Goal: Communication & Community: Participate in discussion

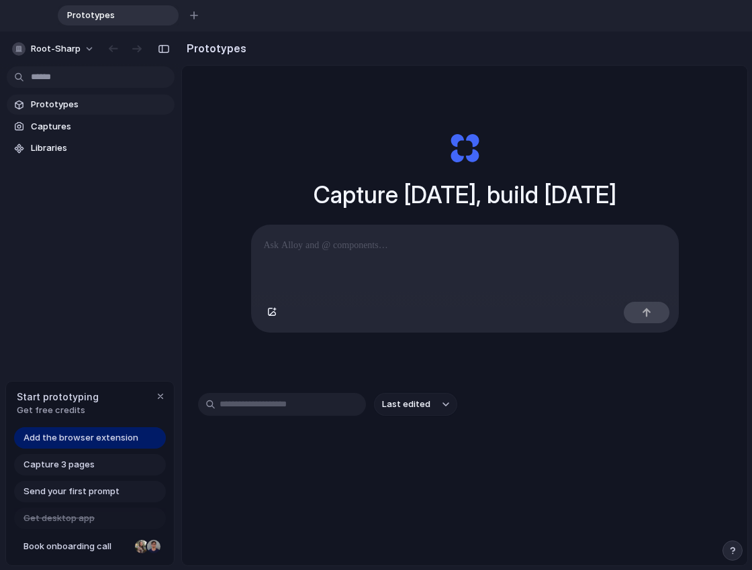
click at [384, 242] on p at bounding box center [465, 246] width 402 height 16
click at [350, 250] on p at bounding box center [465, 246] width 402 height 16
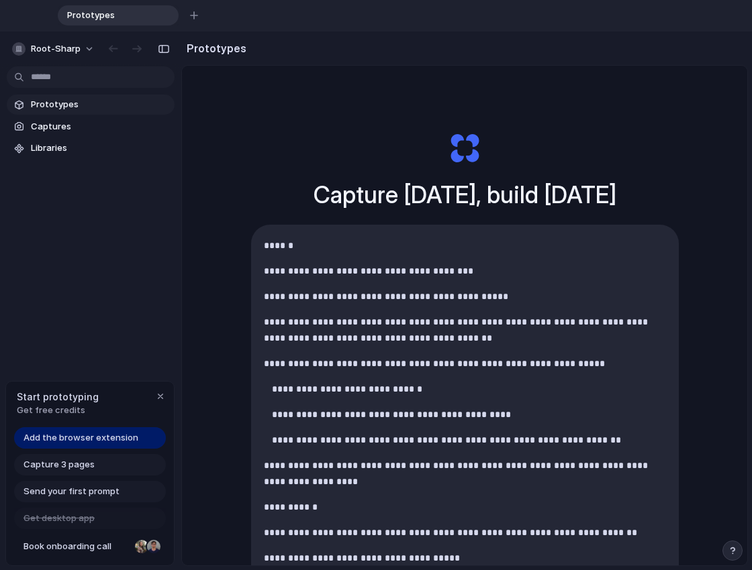
scroll to position [136, 0]
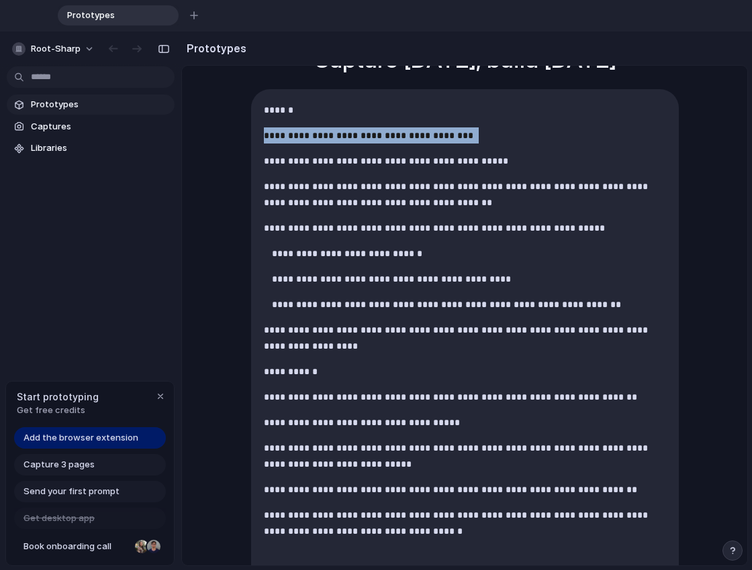
drag, startPoint x: 474, startPoint y: 134, endPoint x: 249, endPoint y: 129, distance: 225.5
click at [252, 129] on div "**********" at bounding box center [465, 349] width 426 height 518
click at [360, 133] on p "**********" at bounding box center [462, 136] width 397 height 16
drag, startPoint x: 469, startPoint y: 135, endPoint x: 399, endPoint y: 138, distance: 69.9
click at [399, 138] on p "**********" at bounding box center [462, 136] width 397 height 16
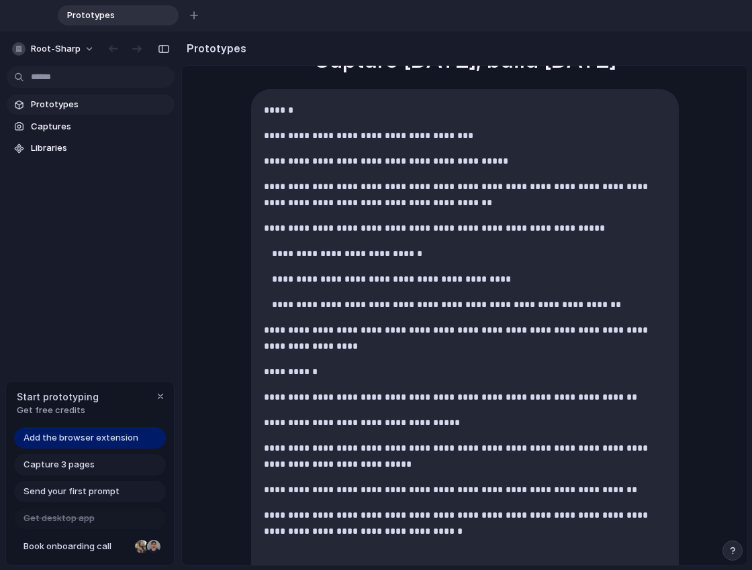
click at [385, 138] on p "**********" at bounding box center [462, 136] width 397 height 16
click at [331, 132] on p "**********" at bounding box center [462, 136] width 397 height 16
drag, startPoint x: 496, startPoint y: 140, endPoint x: 472, endPoint y: 135, distance: 24.6
click at [472, 135] on p "**********" at bounding box center [462, 136] width 397 height 16
drag, startPoint x: 497, startPoint y: 135, endPoint x: 487, endPoint y: 134, distance: 9.4
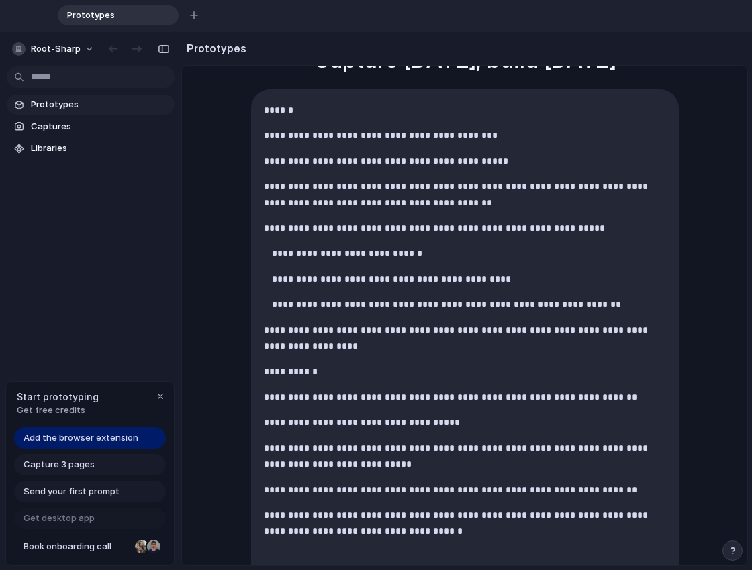
click at [487, 134] on p "**********" at bounding box center [462, 136] width 397 height 16
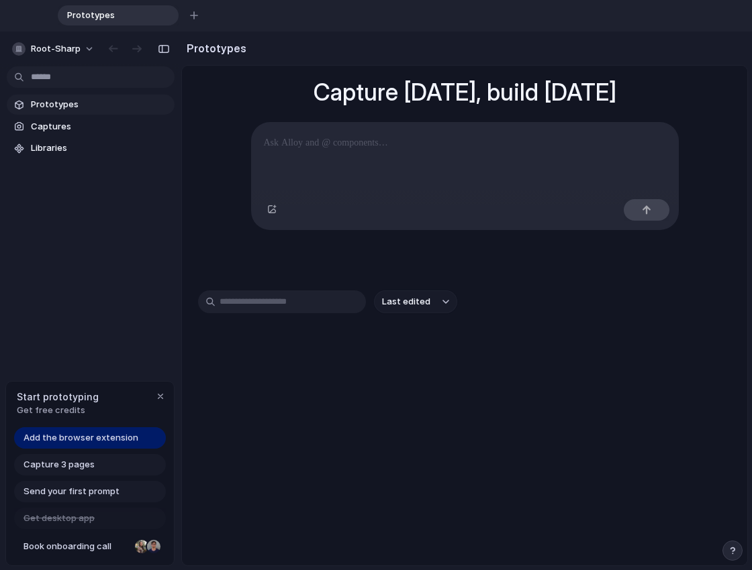
scroll to position [103, 0]
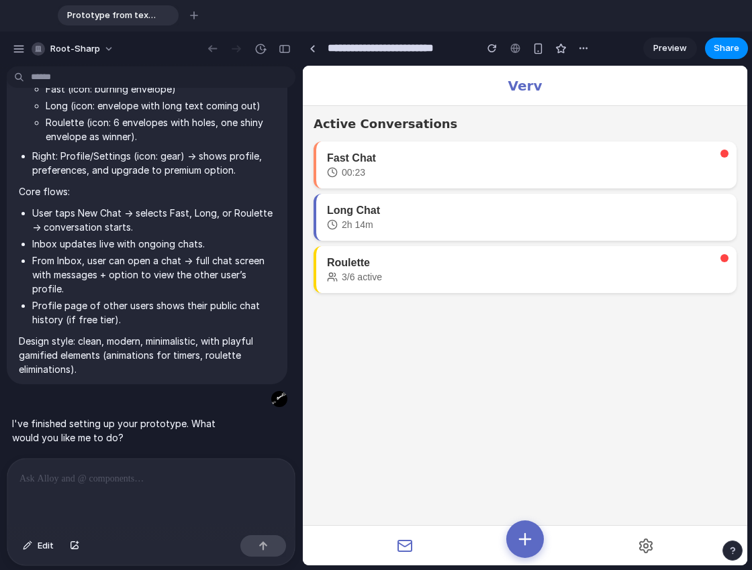
click at [527, 85] on h1 "Verv" at bounding box center [525, 86] width 34 height 16
click at [464, 79] on header "Verv" at bounding box center [525, 86] width 444 height 40
click at [394, 164] on div "Fast Chat" at bounding box center [526, 158] width 399 height 12
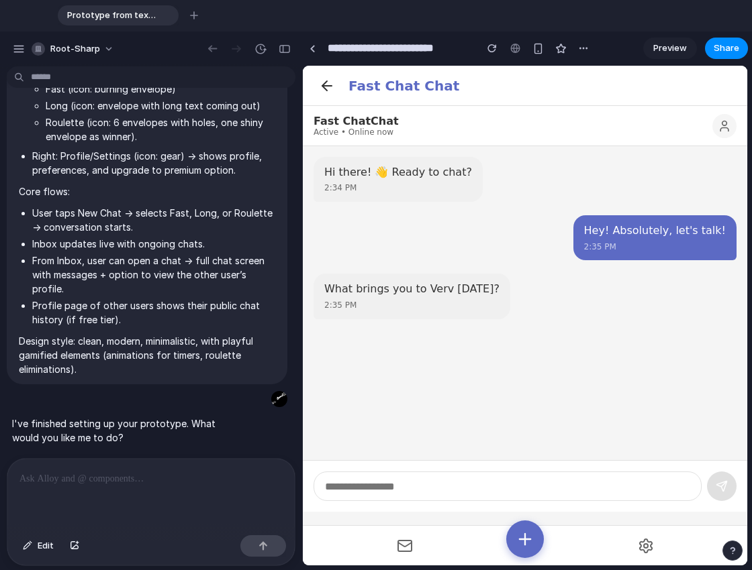
click at [496, 191] on div "Hi there! 👋 Ready to chat? 2:34 PM" at bounding box center [524, 179] width 423 height 45
click at [483, 198] on div "Hi there! 👋 Ready to chat? 2:34 PM" at bounding box center [524, 179] width 423 height 45
drag, startPoint x: 483, startPoint y: 198, endPoint x: 462, endPoint y: 190, distance: 22.3
click at [462, 190] on div "Hi there! 👋 Ready to chat? 2:34 PM" at bounding box center [397, 179] width 169 height 45
click at [332, 91] on icon at bounding box center [327, 86] width 16 height 16
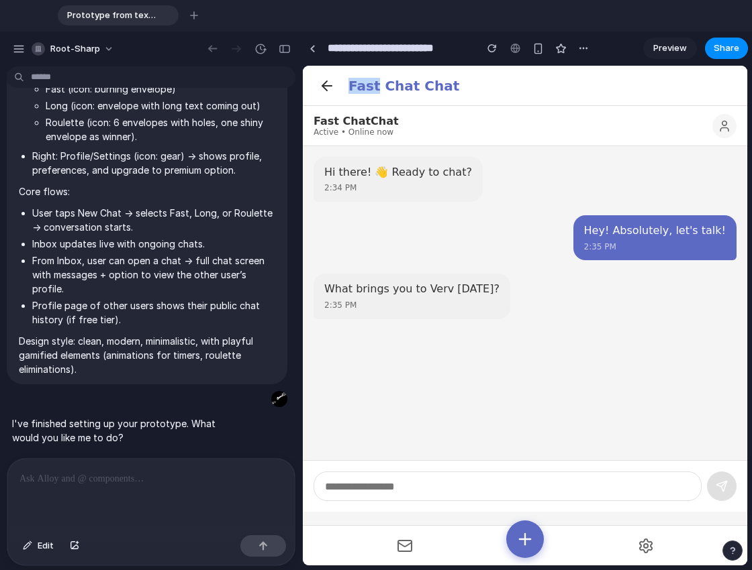
click at [332, 91] on header "Fast Chat Chat" at bounding box center [525, 86] width 444 height 40
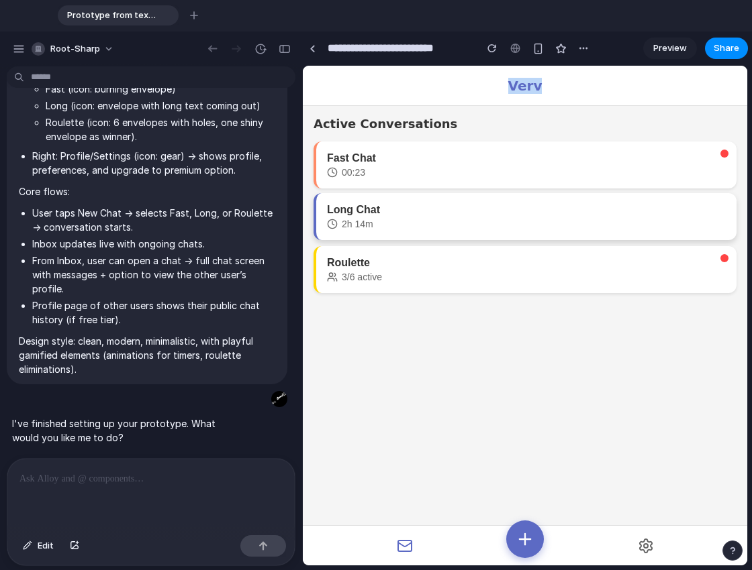
click at [407, 216] on div "Long Chat" at bounding box center [526, 210] width 399 height 12
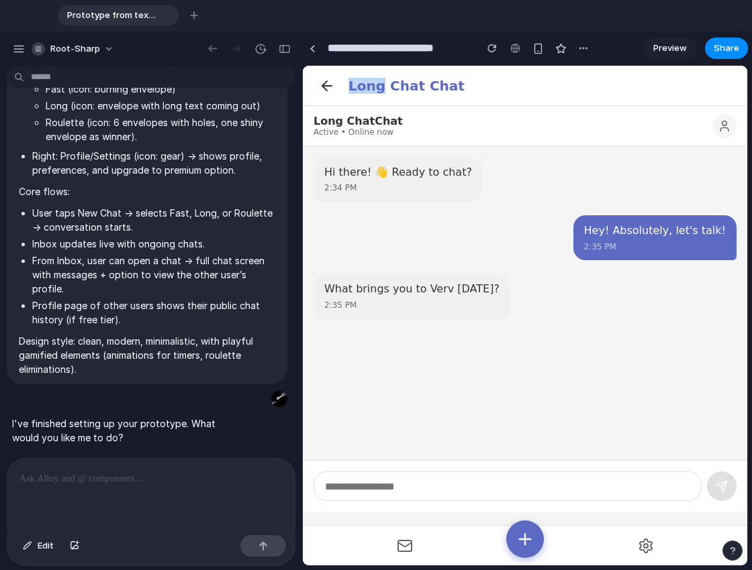
click at [330, 86] on icon at bounding box center [326, 86] width 9 height 0
click at [330, 85] on header "Long Chat Chat" at bounding box center [525, 86] width 444 height 40
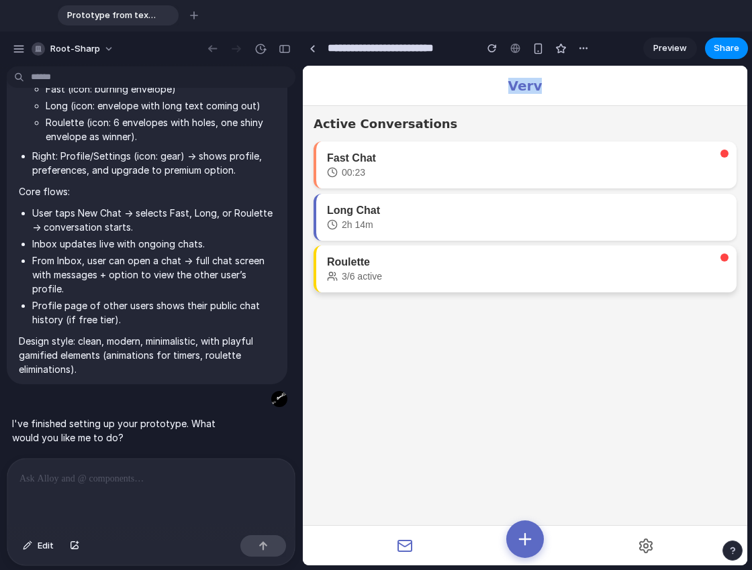
click at [405, 272] on div "Roulette 3/6 active" at bounding box center [526, 269] width 399 height 26
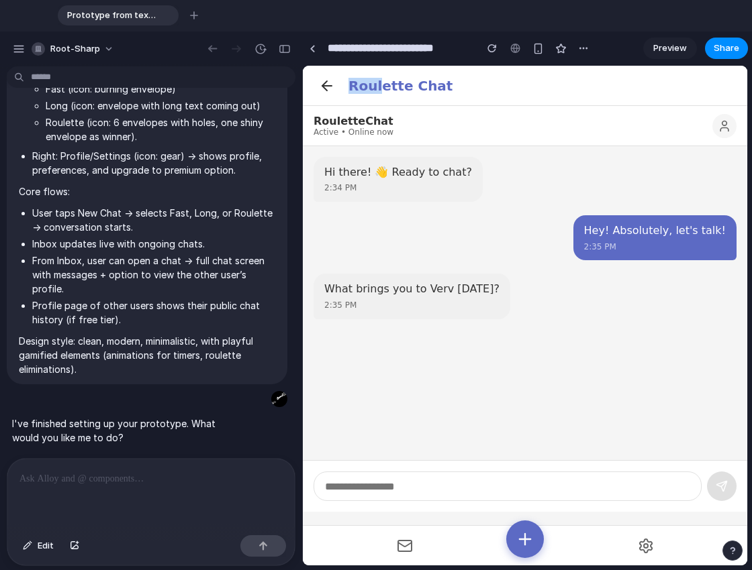
click at [323, 87] on icon at bounding box center [324, 85] width 5 height 9
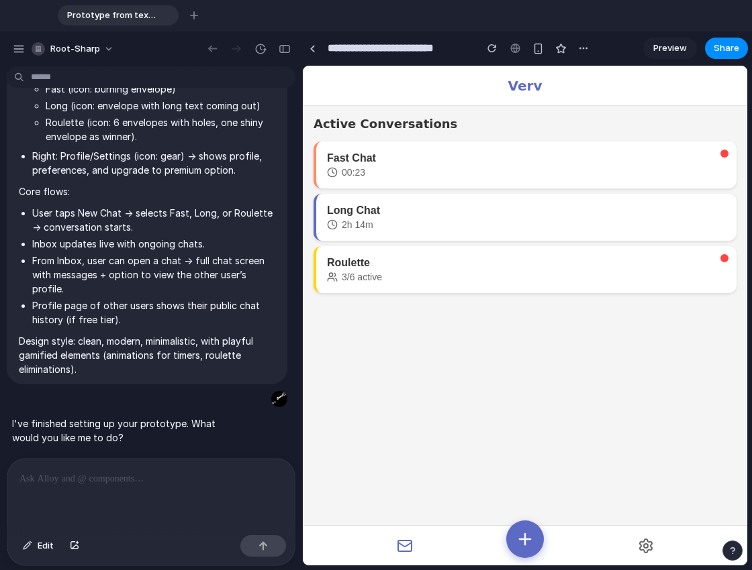
click at [440, 316] on main "Active Conversations Fast Chat 00:23 Long Chat 2h 14m Roulette 3/6 active" at bounding box center [525, 316] width 444 height 500
drag, startPoint x: 440, startPoint y: 316, endPoint x: 430, endPoint y: 312, distance: 10.2
click at [430, 312] on main "Active Conversations Fast Chat 00:23 Long Chat 2h 14m Roulette 3/6 active" at bounding box center [525, 316] width 444 height 500
click at [422, 264] on div "Roulette" at bounding box center [526, 262] width 399 height 12
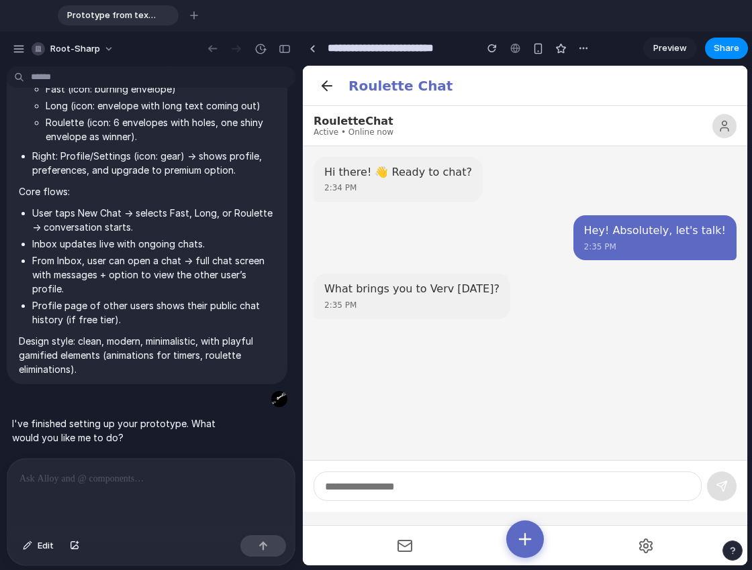
click at [722, 123] on circle at bounding box center [724, 123] width 5 height 5
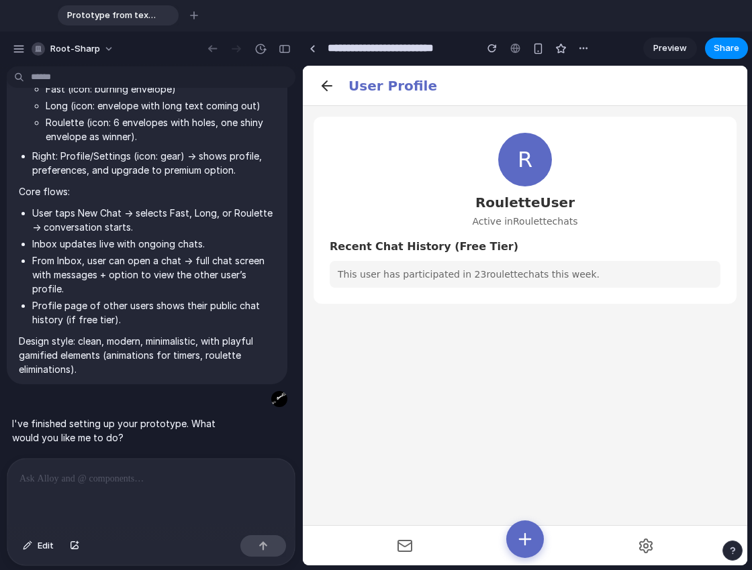
click at [454, 279] on div "This user has participated in 23 roulette chats this week." at bounding box center [525, 274] width 391 height 27
drag, startPoint x: 460, startPoint y: 274, endPoint x: 451, endPoint y: 275, distance: 8.8
click at [451, 275] on div "This user has participated in 23 roulette chats this week." at bounding box center [525, 274] width 391 height 27
click at [450, 276] on div "This user has participated in 23 roulette chats this week." at bounding box center [525, 274] width 391 height 27
click at [328, 88] on icon at bounding box center [327, 86] width 16 height 16
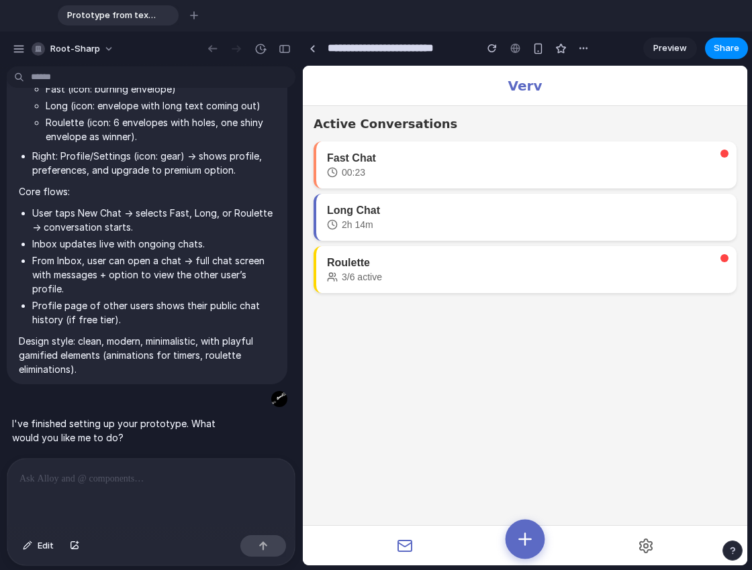
click at [531, 541] on icon at bounding box center [524, 538] width 19 height 19
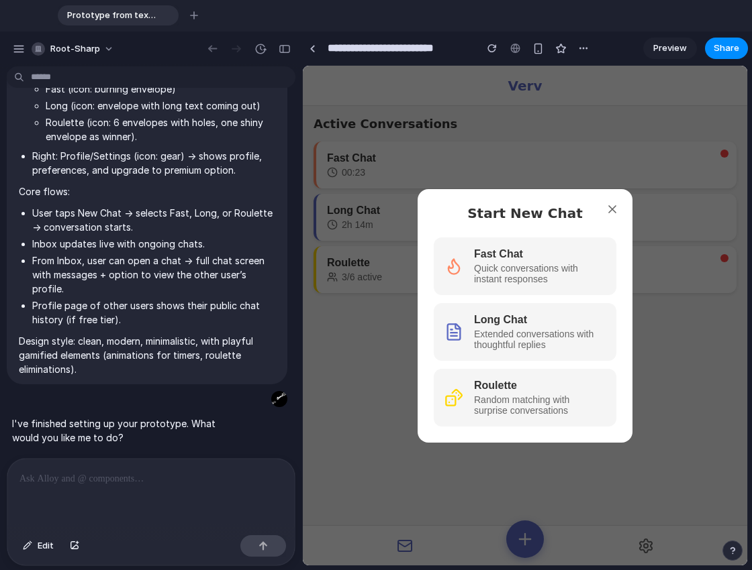
drag, startPoint x: 581, startPoint y: 222, endPoint x: 572, endPoint y: 222, distance: 9.4
click at [572, 222] on div "Start New Chat Fast Chat Quick conversations with instant responses Long Chat E…" at bounding box center [524, 316] width 215 height 254
drag, startPoint x: 572, startPoint y: 222, endPoint x: 558, endPoint y: 223, distance: 13.4
click at [558, 223] on div "Start New Chat Fast Chat Quick conversations with instant responses Long Chat E…" at bounding box center [524, 316] width 215 height 254
click at [611, 205] on icon at bounding box center [611, 209] width 13 height 13
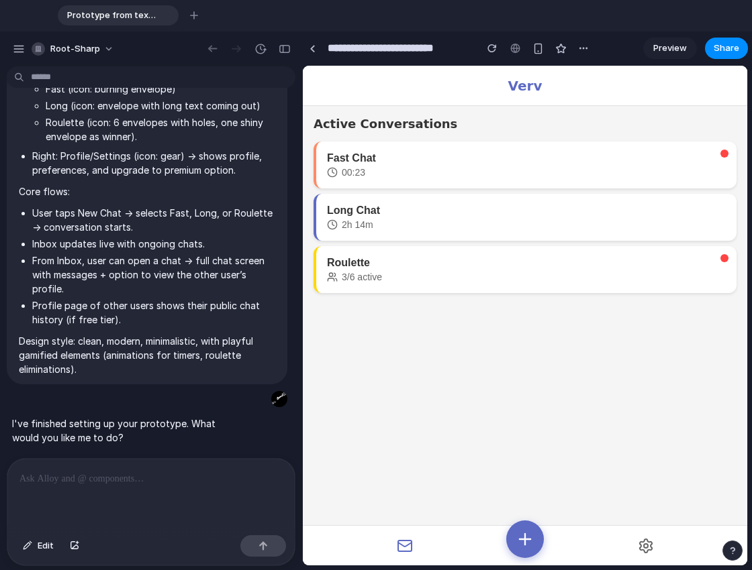
click at [406, 535] on button at bounding box center [404, 546] width 203 height 27
click at [634, 541] on button at bounding box center [645, 546] width 203 height 27
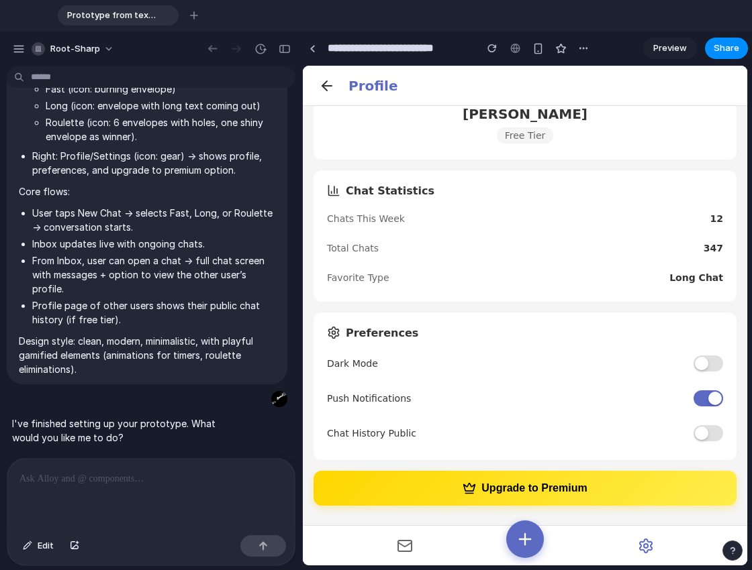
scroll to position [107, 0]
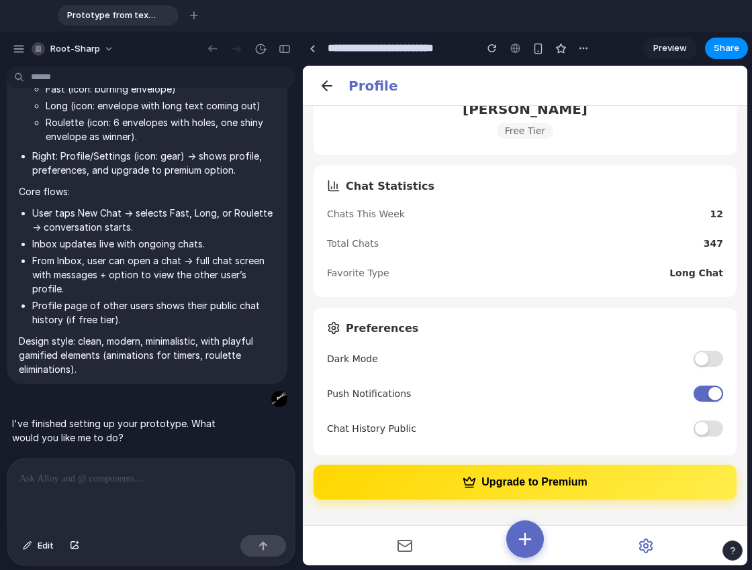
click at [549, 485] on button "Upgrade to Premium" at bounding box center [524, 482] width 423 height 35
drag, startPoint x: 579, startPoint y: 404, endPoint x: 557, endPoint y: 397, distance: 23.1
click at [557, 397] on div "Push Notifications" at bounding box center [525, 394] width 396 height 27
drag, startPoint x: 557, startPoint y: 397, endPoint x: 583, endPoint y: 387, distance: 27.4
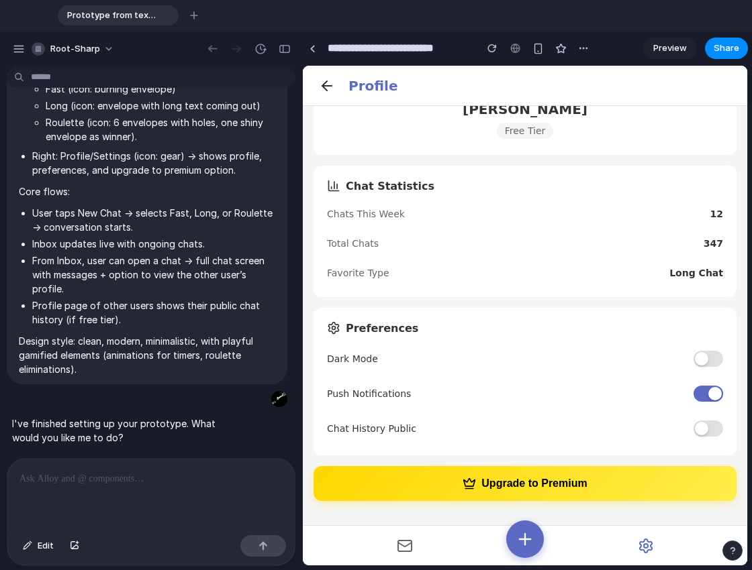
click at [548, 394] on div "Push Notifications" at bounding box center [525, 394] width 396 height 27
click at [695, 354] on div at bounding box center [701, 358] width 13 height 13
click at [695, 364] on div at bounding box center [701, 358] width 13 height 13
click at [701, 364] on div at bounding box center [708, 359] width 30 height 16
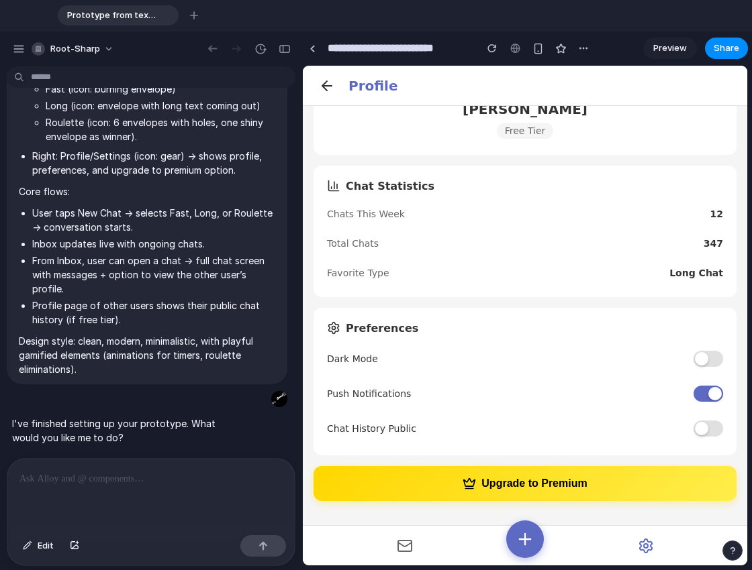
click at [701, 364] on div at bounding box center [708, 359] width 30 height 16
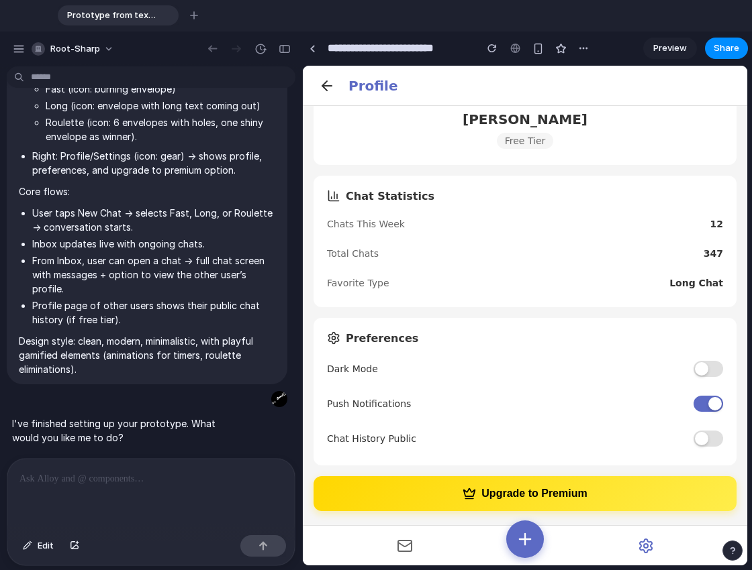
scroll to position [0, 0]
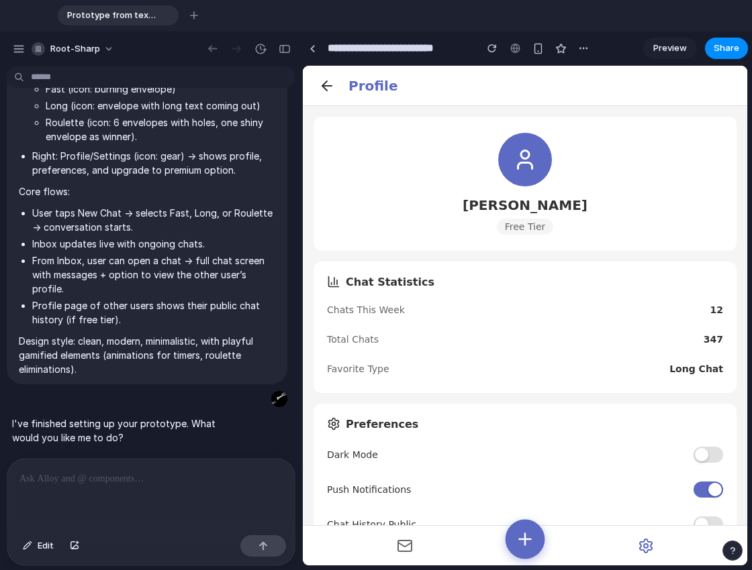
click at [531, 542] on icon at bounding box center [524, 538] width 19 height 19
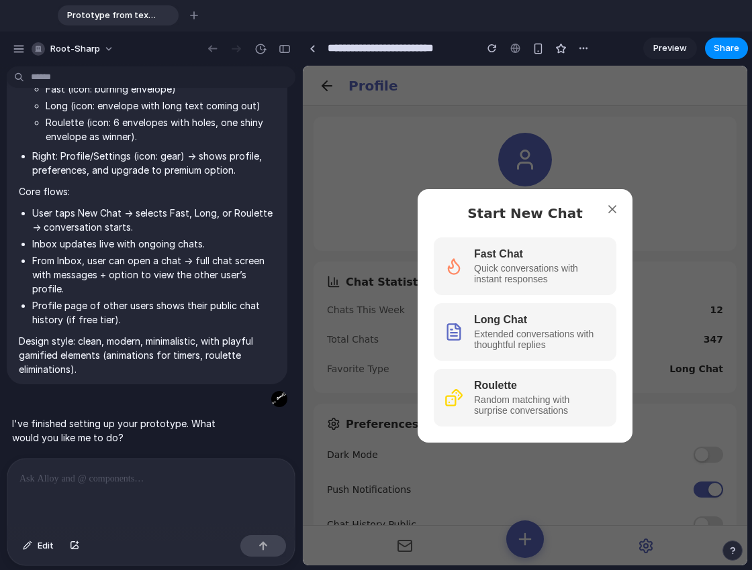
click at [512, 486] on div "Start New Chat Fast Chat Quick conversations with instant responses Long Chat E…" at bounding box center [525, 316] width 444 height 500
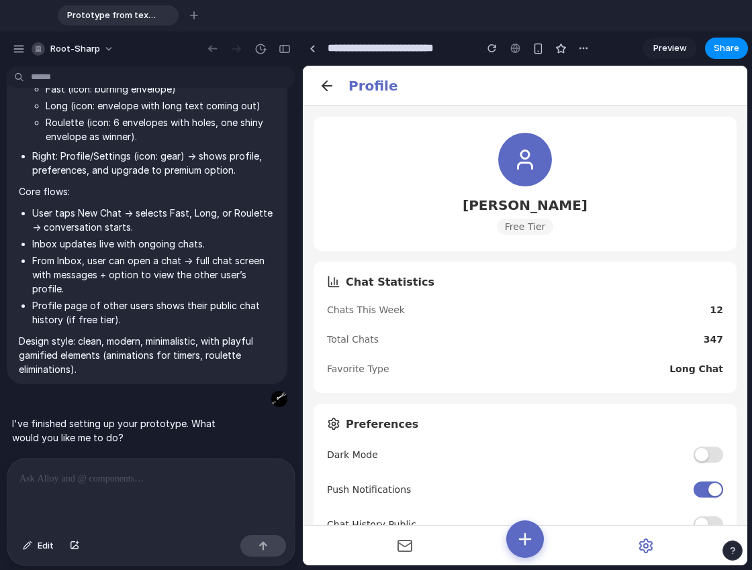
click at [410, 538] on icon at bounding box center [405, 546] width 16 height 16
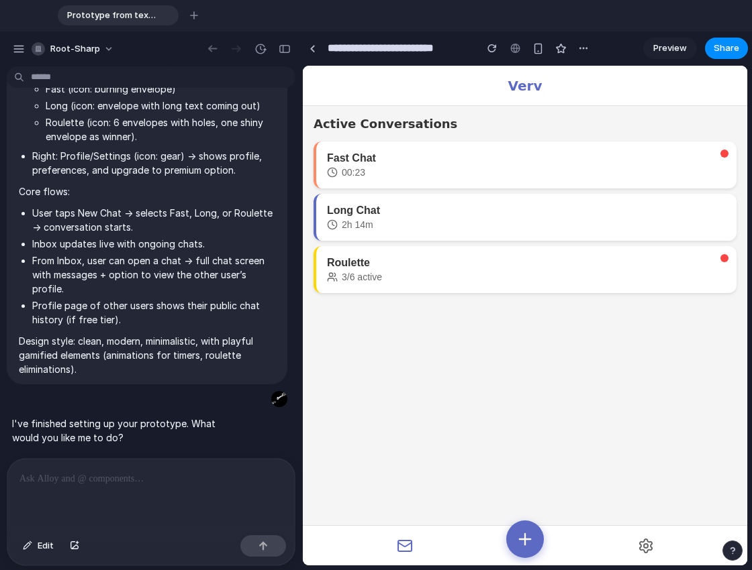
click at [405, 542] on icon at bounding box center [405, 546] width 16 height 16
click at [527, 536] on icon at bounding box center [524, 538] width 19 height 19
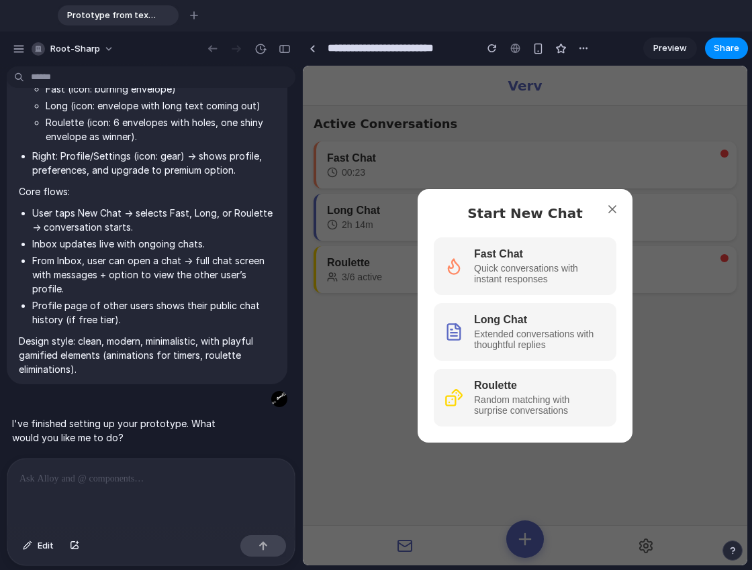
click at [645, 107] on div "Start New Chat Fast Chat Quick conversations with instant responses Long Chat E…" at bounding box center [525, 316] width 444 height 500
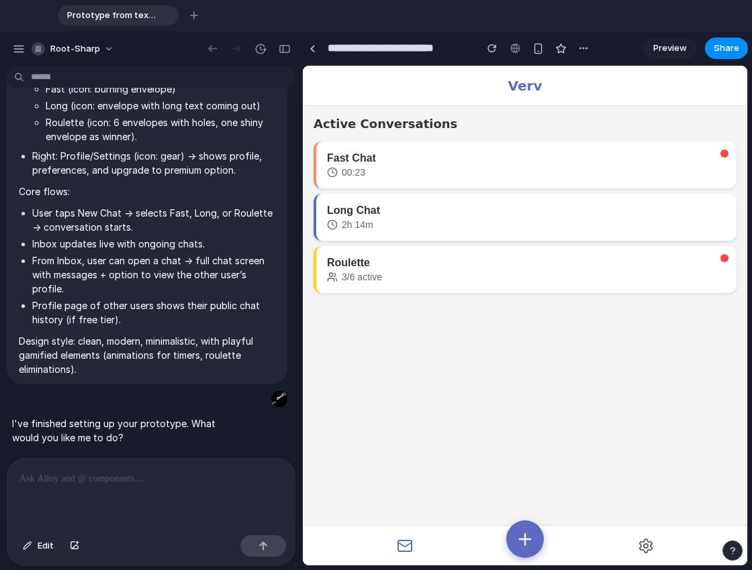
click at [658, 45] on span "Preview" at bounding box center [670, 48] width 34 height 13
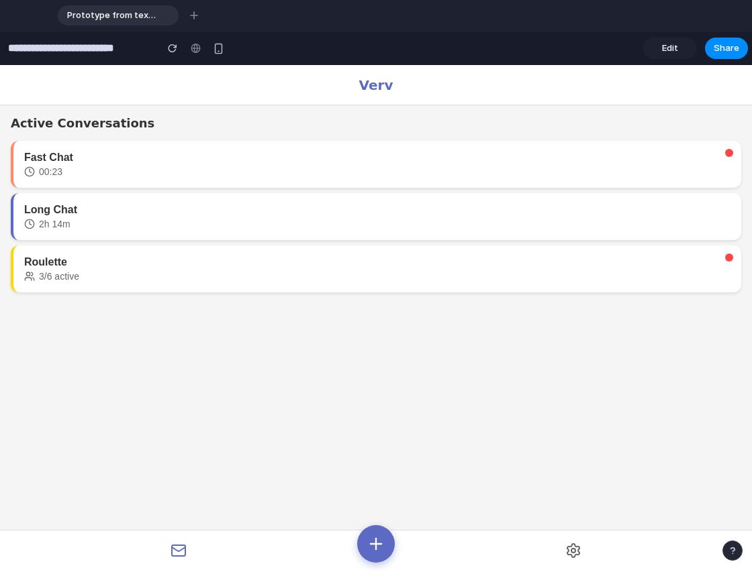
click at [658, 45] on link "Edit" at bounding box center [670, 48] width 54 height 21
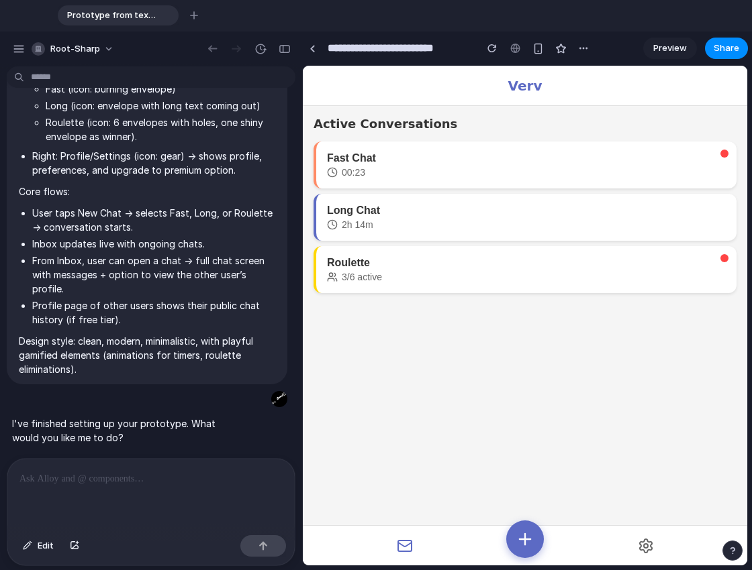
click at [431, 374] on main "Active Conversations Fast Chat 00:23 Long Chat 2h 14m Roulette 3/6 active" at bounding box center [525, 316] width 444 height 500
drag, startPoint x: 431, startPoint y: 374, endPoint x: 424, endPoint y: 370, distance: 7.8
click at [424, 370] on main "Active Conversations Fast Chat 00:23 Long Chat 2h 14m Roulette 3/6 active" at bounding box center [525, 316] width 444 height 500
click at [527, 89] on h1 "Verv" at bounding box center [525, 86] width 34 height 16
click at [523, 89] on h1 "Verv" at bounding box center [525, 86] width 34 height 16
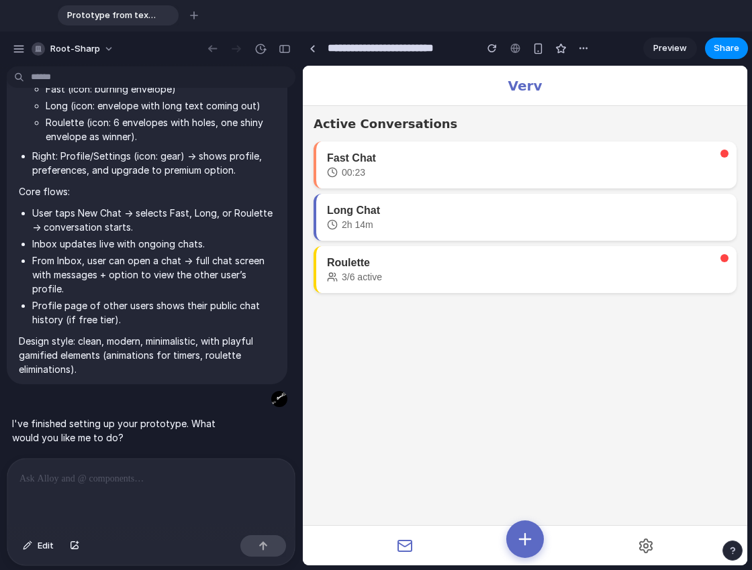
drag, startPoint x: 523, startPoint y: 89, endPoint x: 534, endPoint y: 90, distance: 10.8
click at [525, 89] on h1 "Verv" at bounding box center [525, 86] width 34 height 16
click at [572, 100] on header "Verv" at bounding box center [525, 86] width 444 height 40
drag, startPoint x: 552, startPoint y: 413, endPoint x: 528, endPoint y: 413, distance: 24.2
click at [524, 403] on main "Active Conversations Fast Chat 00:23 Long Chat 2h 14m Roulette 3/6 active" at bounding box center [525, 316] width 444 height 500
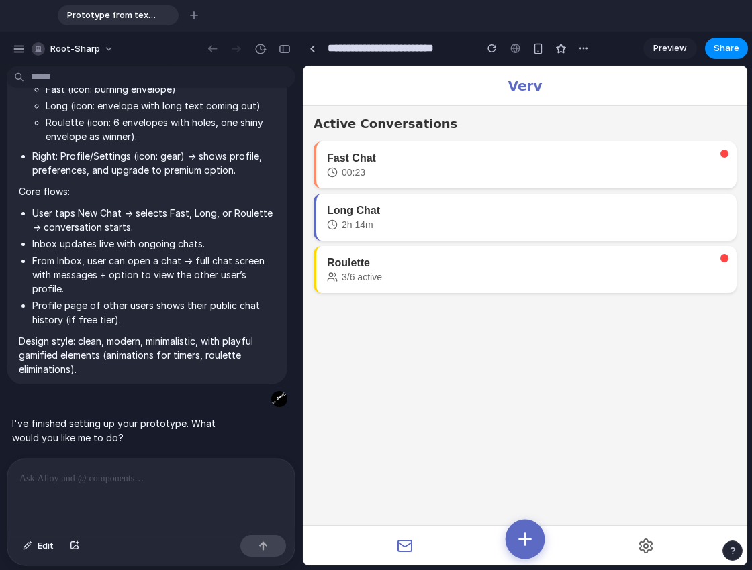
click at [524, 529] on icon at bounding box center [524, 538] width 19 height 19
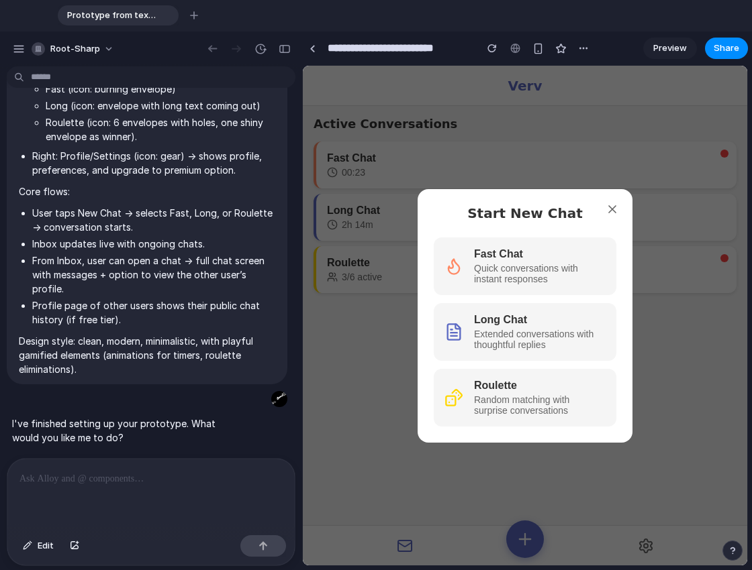
drag, startPoint x: 580, startPoint y: 229, endPoint x: 564, endPoint y: 223, distance: 17.2
click at [564, 223] on div "Start New Chat Fast Chat Quick conversations with instant responses Long Chat E…" at bounding box center [524, 316] width 215 height 254
click at [553, 223] on div "Start New Chat Fast Chat Quick conversations with instant responses Long Chat E…" at bounding box center [524, 316] width 215 height 254
click at [611, 207] on icon at bounding box center [612, 209] width 7 height 7
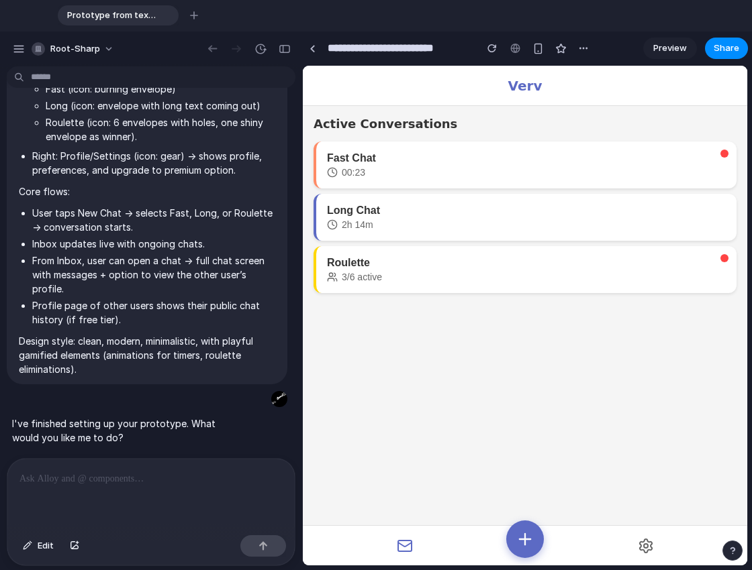
click at [407, 544] on icon at bounding box center [405, 546] width 16 height 16
drag, startPoint x: 570, startPoint y: 419, endPoint x: 534, endPoint y: 403, distance: 40.5
click at [534, 403] on main "Active Conversations Fast Chat 00:23 Long Chat 2h 14m Roulette 3/6 active" at bounding box center [525, 316] width 444 height 500
drag, startPoint x: 534, startPoint y: 403, endPoint x: 520, endPoint y: 399, distance: 13.8
click at [520, 399] on main "Active Conversations Fast Chat 00:23 Long Chat 2h 14m Roulette 3/6 active" at bounding box center [525, 316] width 444 height 500
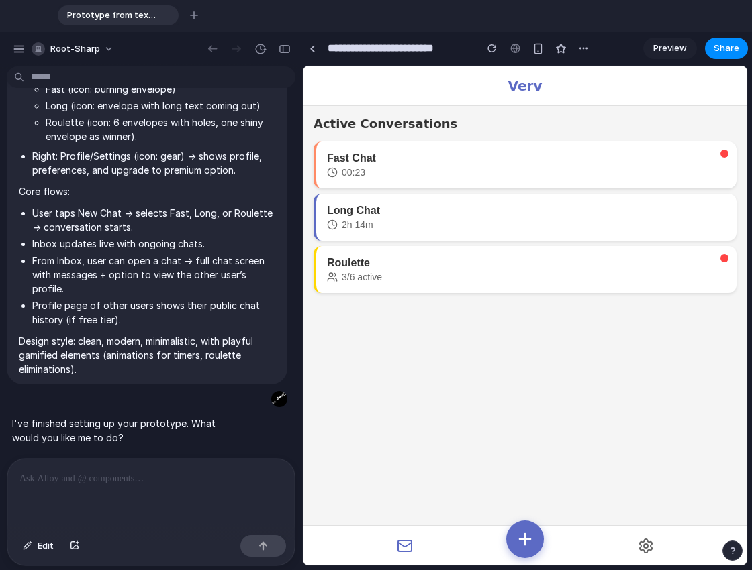
click at [727, 544] on button "button" at bounding box center [732, 551] width 20 height 20
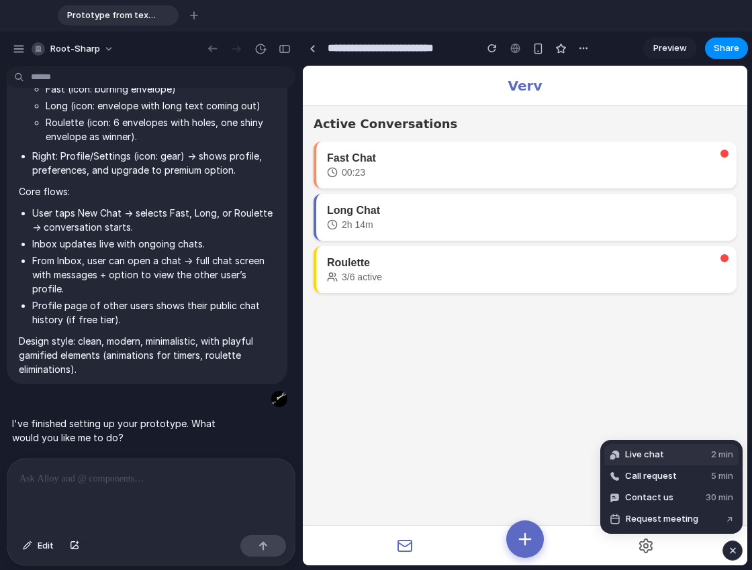
click at [691, 457] on button "Live chat 2 min" at bounding box center [671, 454] width 134 height 21
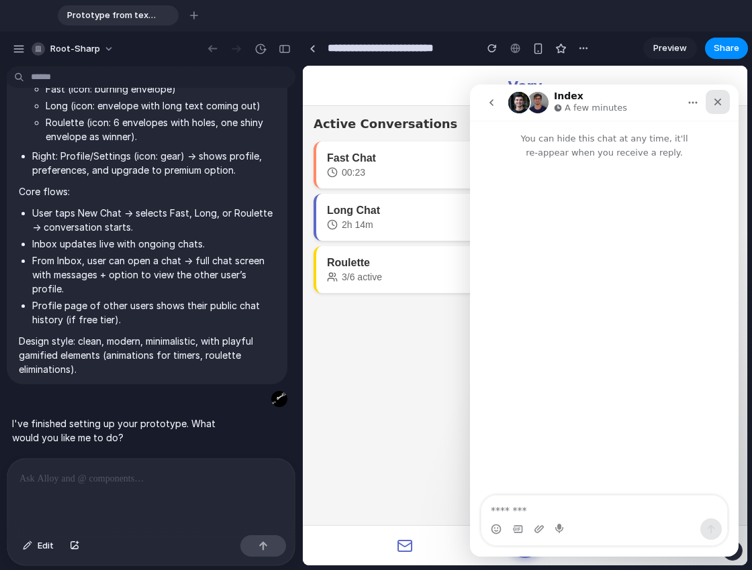
click at [726, 102] on div "Close" at bounding box center [717, 102] width 24 height 24
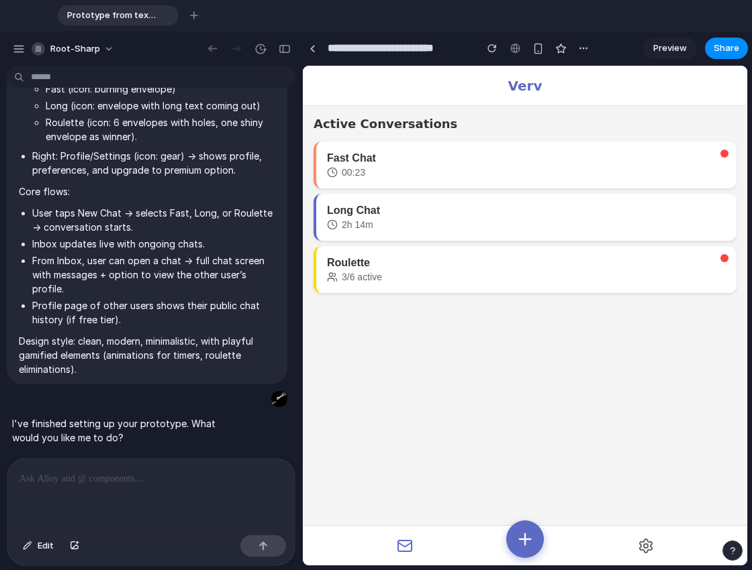
click at [735, 549] on div "button" at bounding box center [731, 550] width 9 height 9
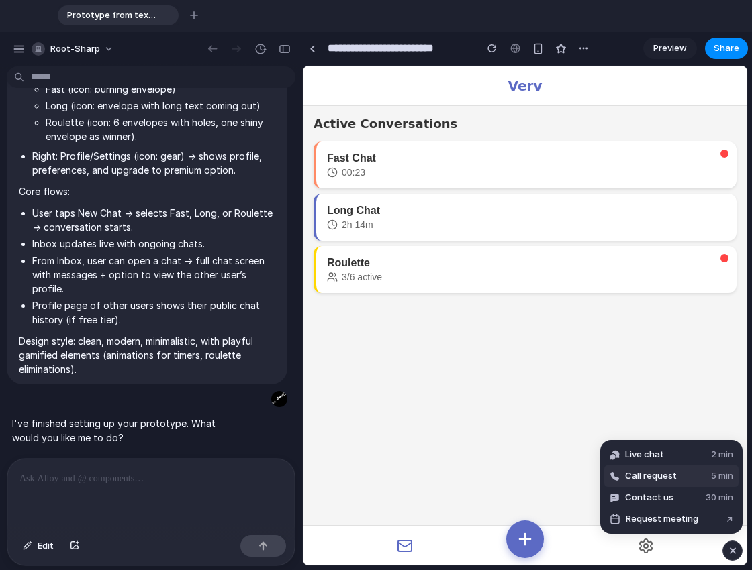
click at [711, 477] on span "5 min" at bounding box center [722, 476] width 22 height 13
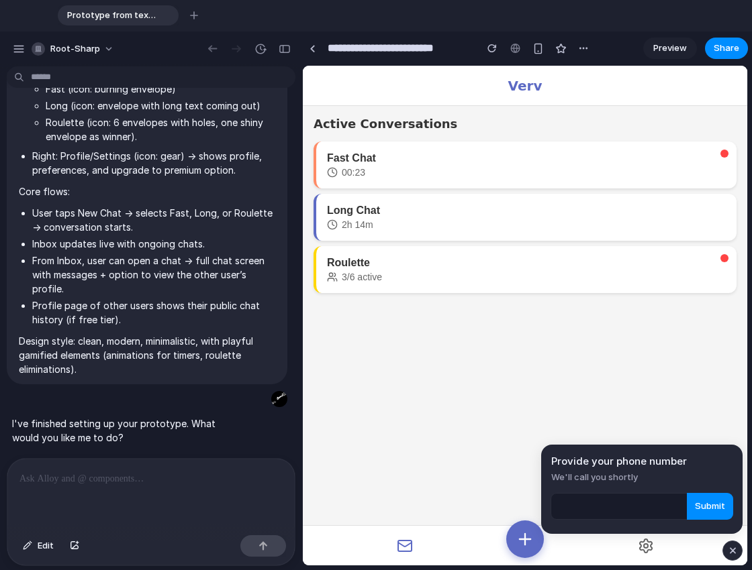
click at [702, 412] on main "Active Conversations Fast Chat 00:23 Long Chat 2h 14m Roulette 3/6 active" at bounding box center [525, 316] width 444 height 500
click at [711, 509] on span "Submit" at bounding box center [710, 506] width 30 height 13
click at [696, 409] on main "Active Conversations Fast Chat 00:23 Long Chat 2h 14m Roulette 3/6 active" at bounding box center [525, 316] width 444 height 500
click at [730, 548] on div "button" at bounding box center [732, 551] width 11 height 16
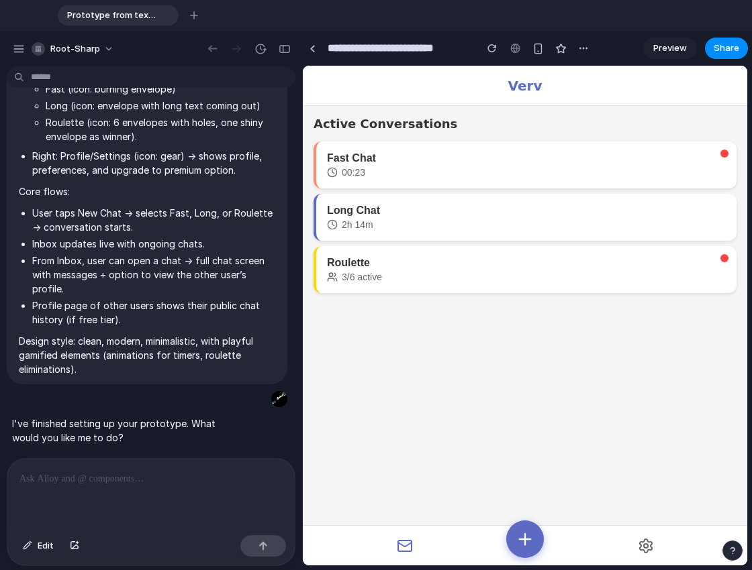
click at [730, 548] on div "button" at bounding box center [731, 550] width 9 height 9
